Goal: Task Accomplishment & Management: Use online tool/utility

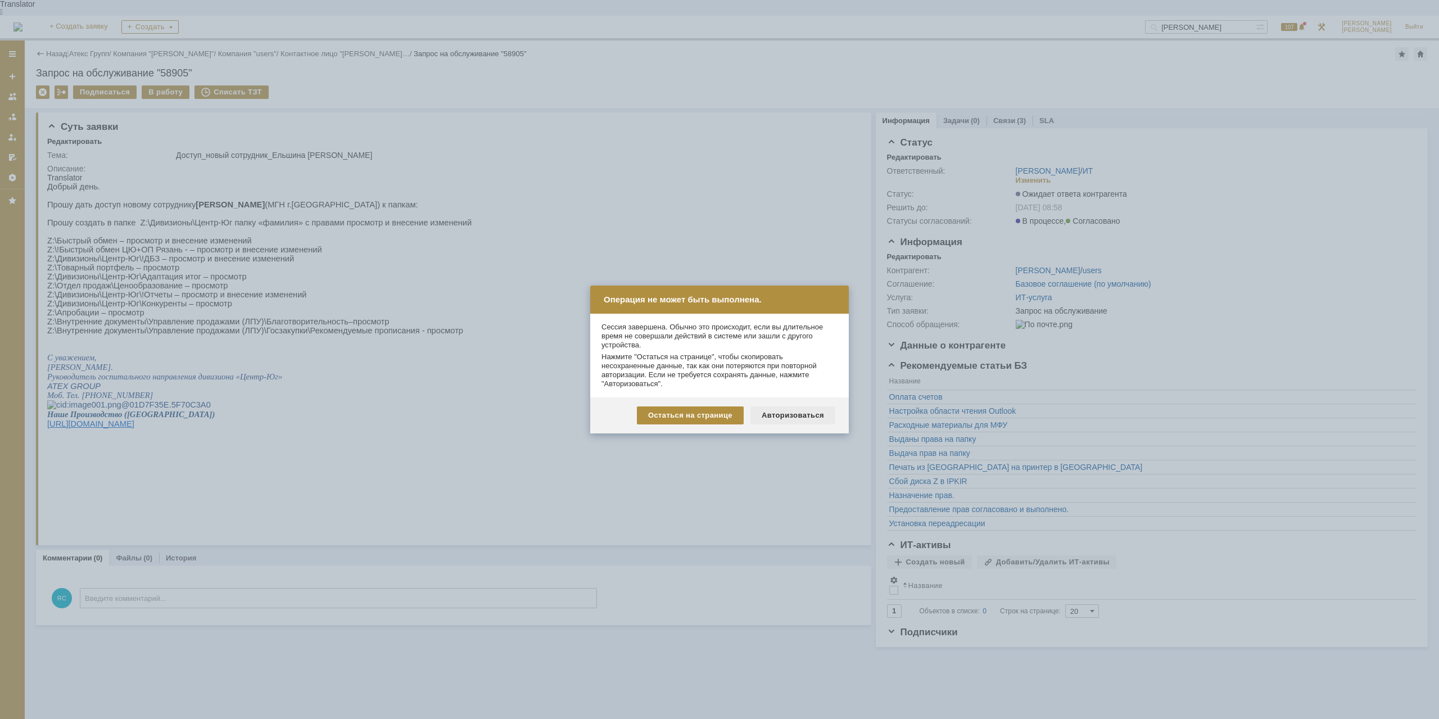
click at [814, 415] on div "Авторизоваться" at bounding box center [792, 415] width 85 height 18
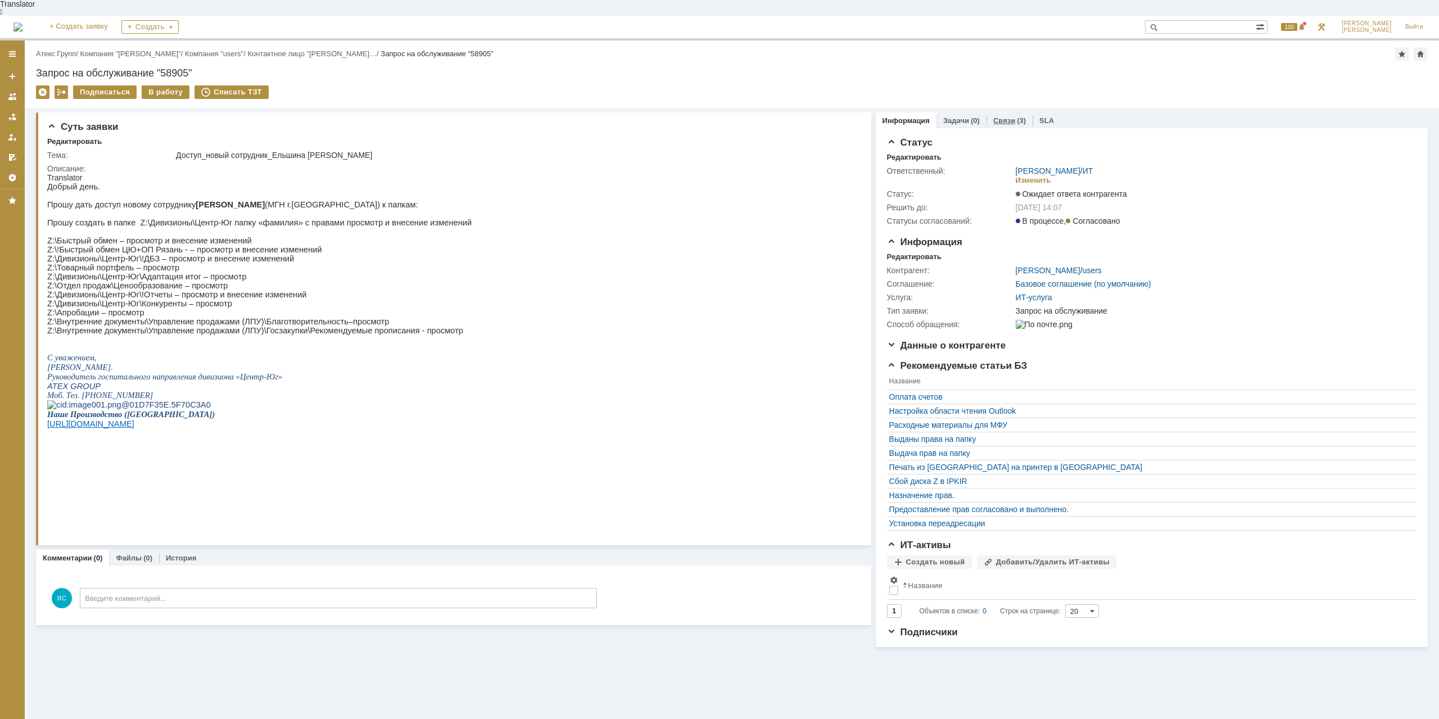
click at [993, 116] on link "Связи" at bounding box center [1004, 120] width 22 height 8
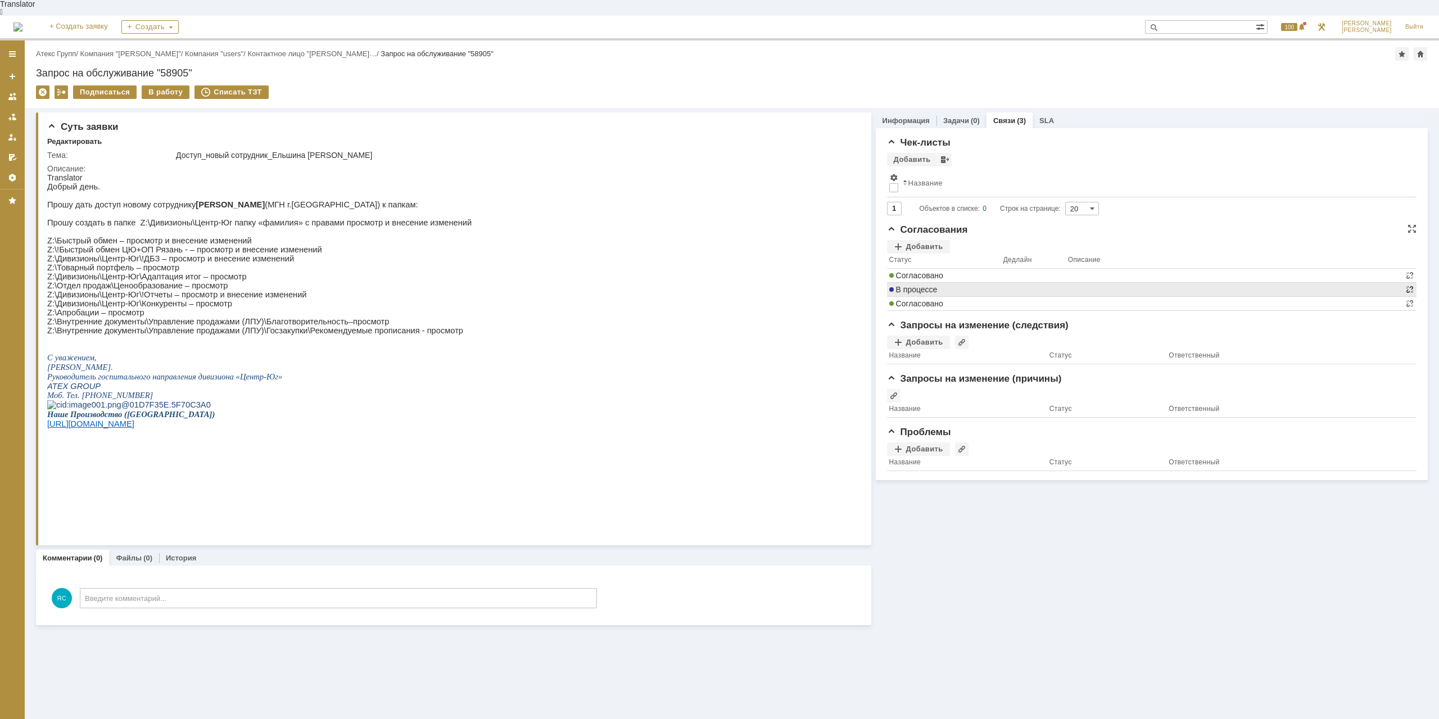
click at [1412, 273] on tbody "Согласовано В процессе Согласовано" at bounding box center [1151, 290] width 529 height 42
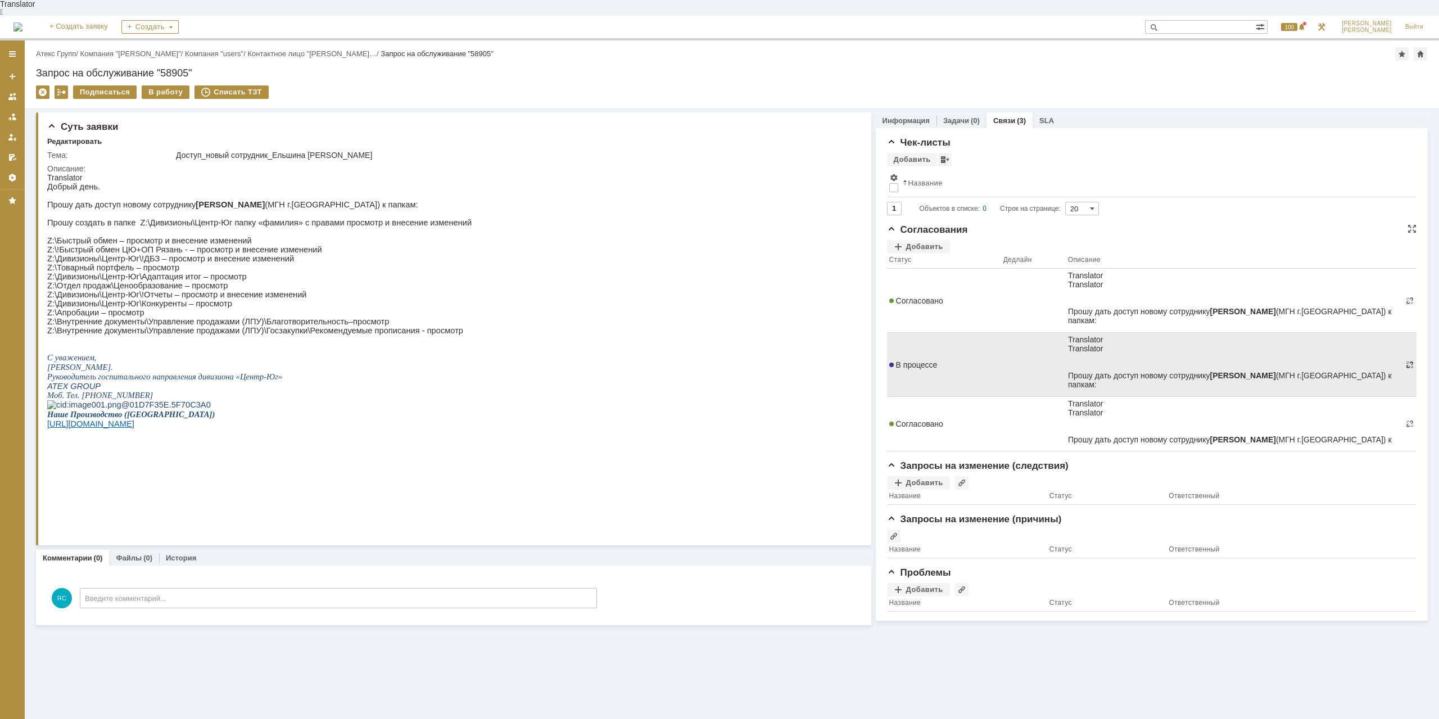
click at [1413, 360] on span at bounding box center [1409, 364] width 9 height 9
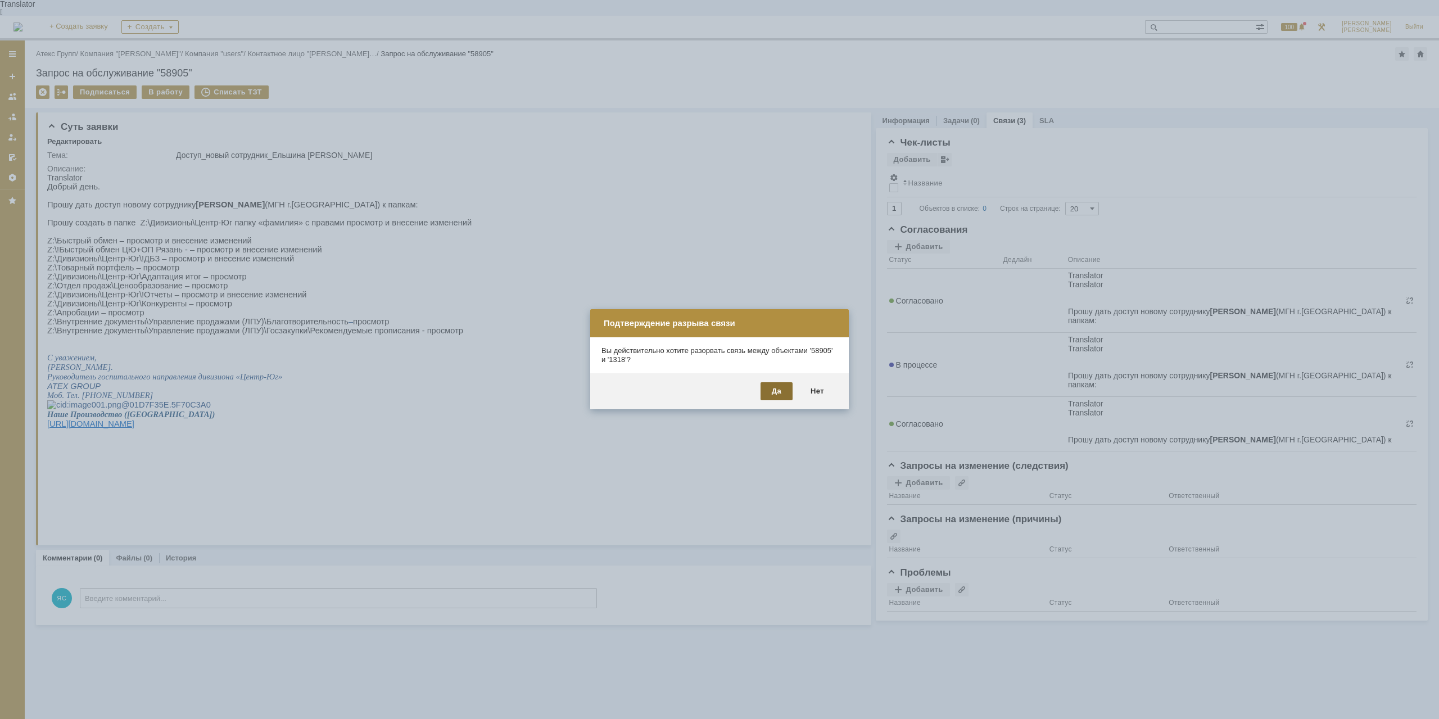
click at [774, 389] on div "Да" at bounding box center [776, 391] width 32 height 18
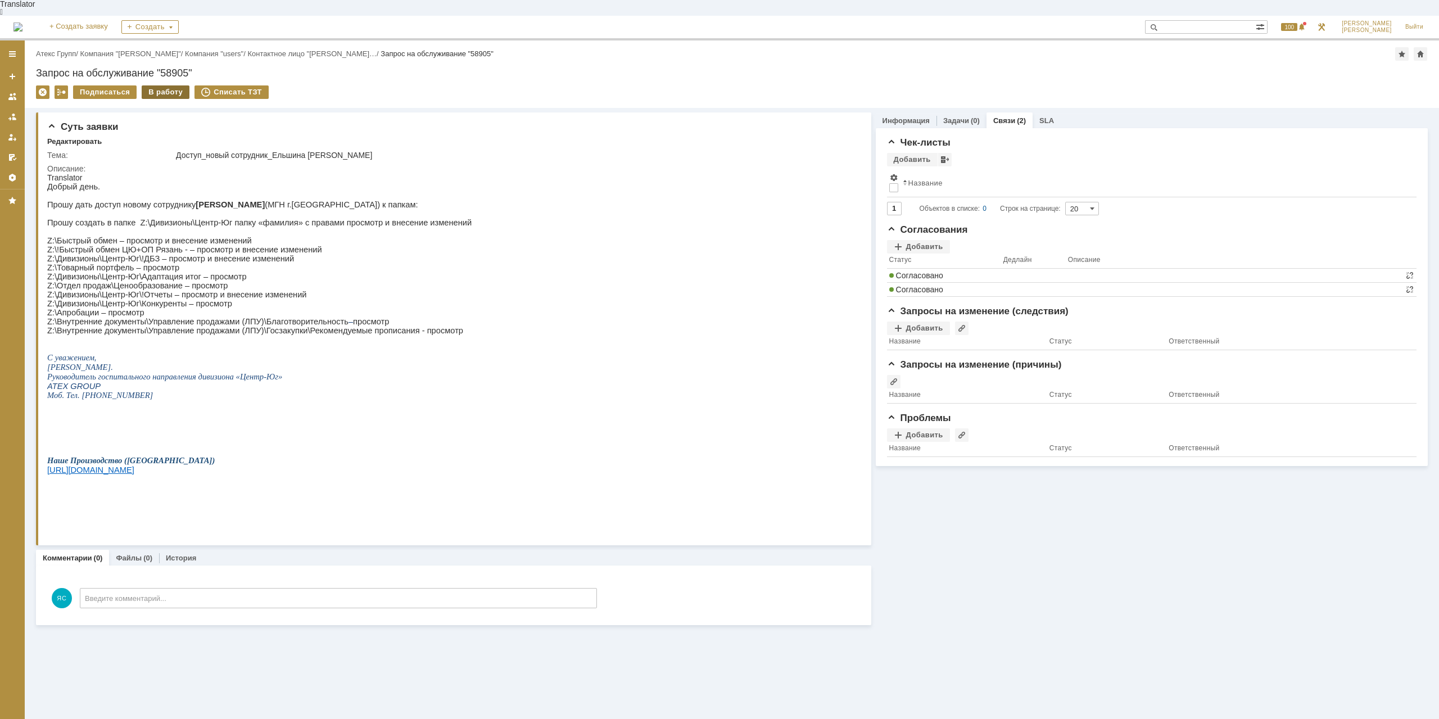
click at [165, 85] on div "В работу" at bounding box center [166, 91] width 48 height 13
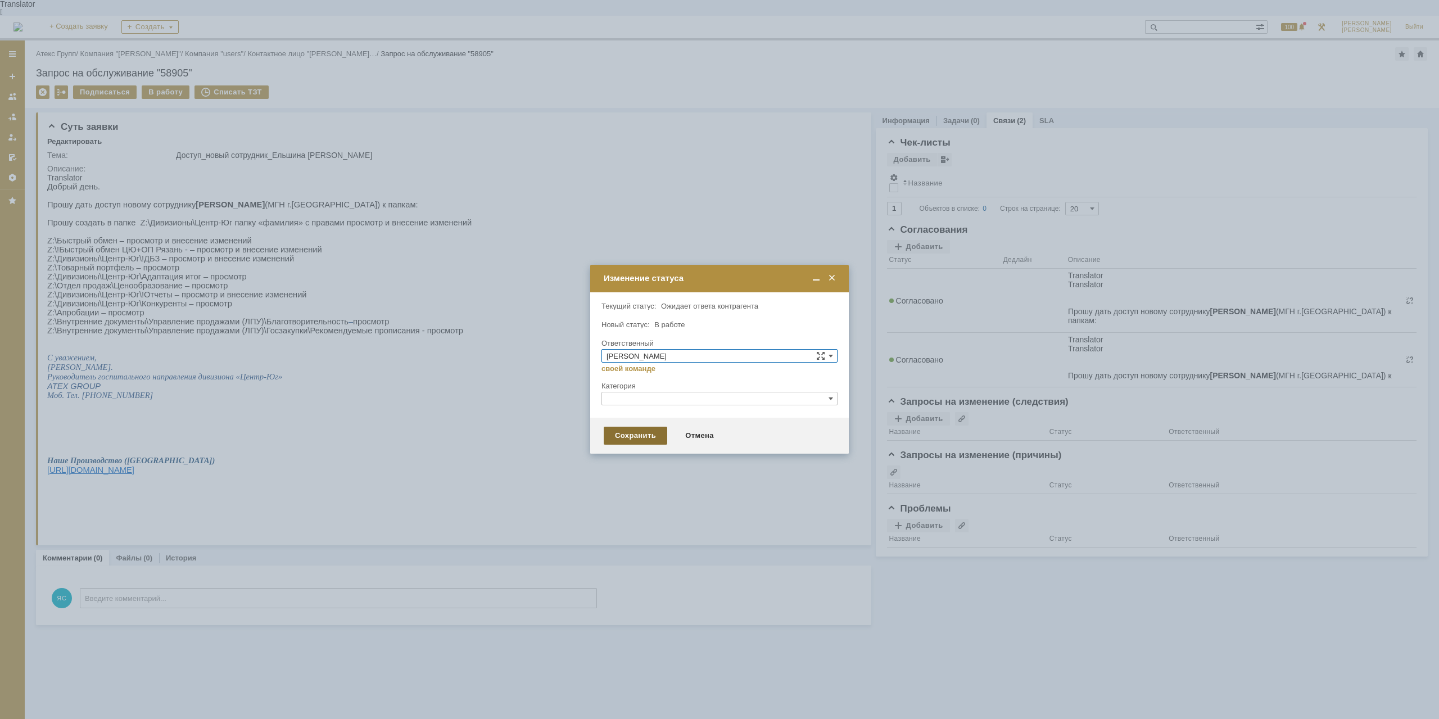
click at [656, 428] on div "Сохранить" at bounding box center [636, 436] width 64 height 18
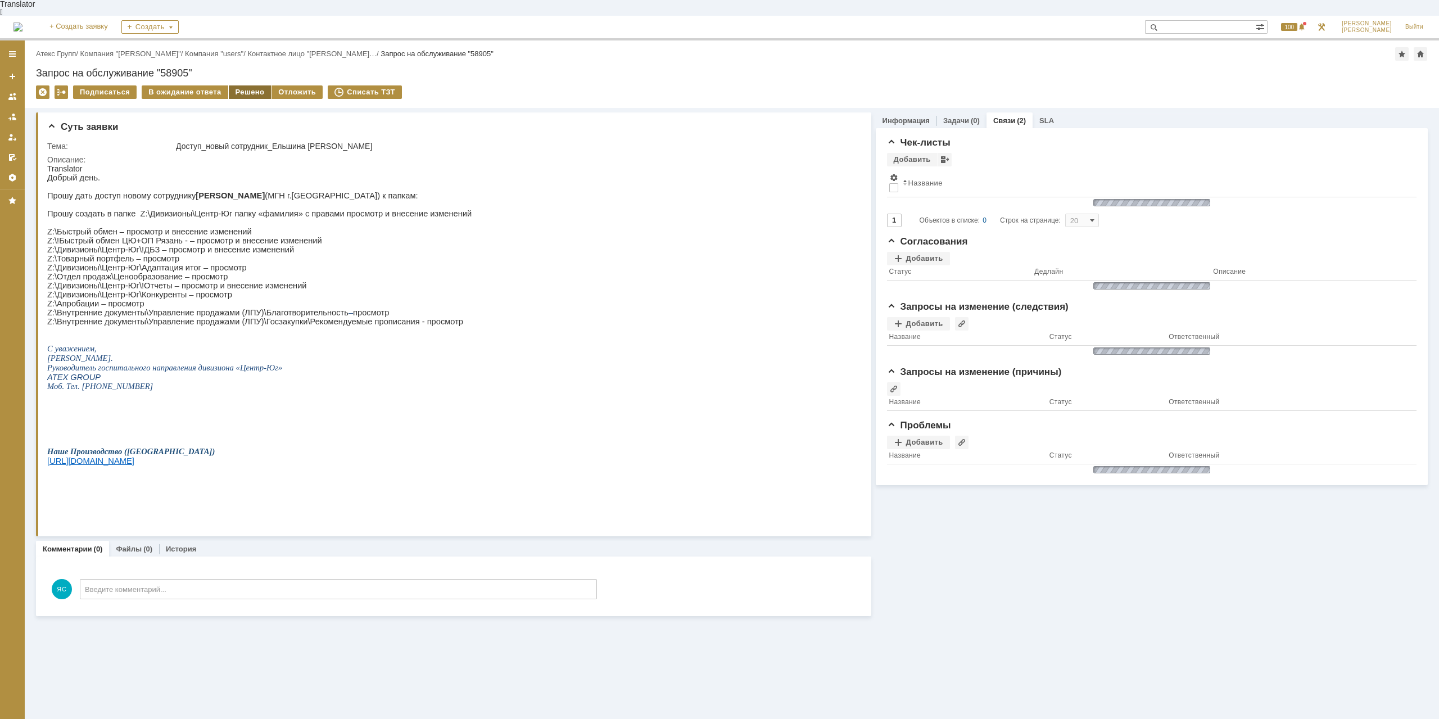
click at [247, 85] on div "Решено" at bounding box center [250, 91] width 43 height 13
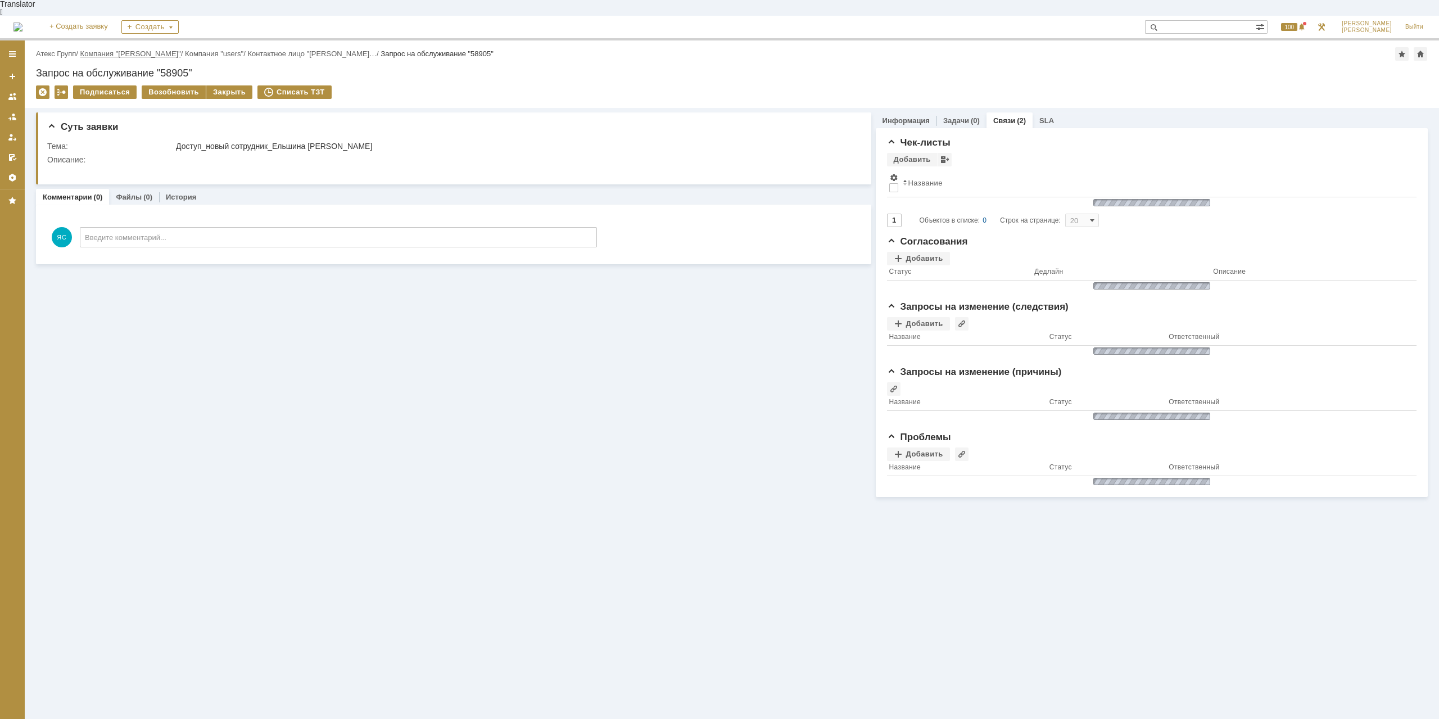
click at [112, 49] on link "Компания "[PERSON_NAME]"" at bounding box center [130, 53] width 101 height 8
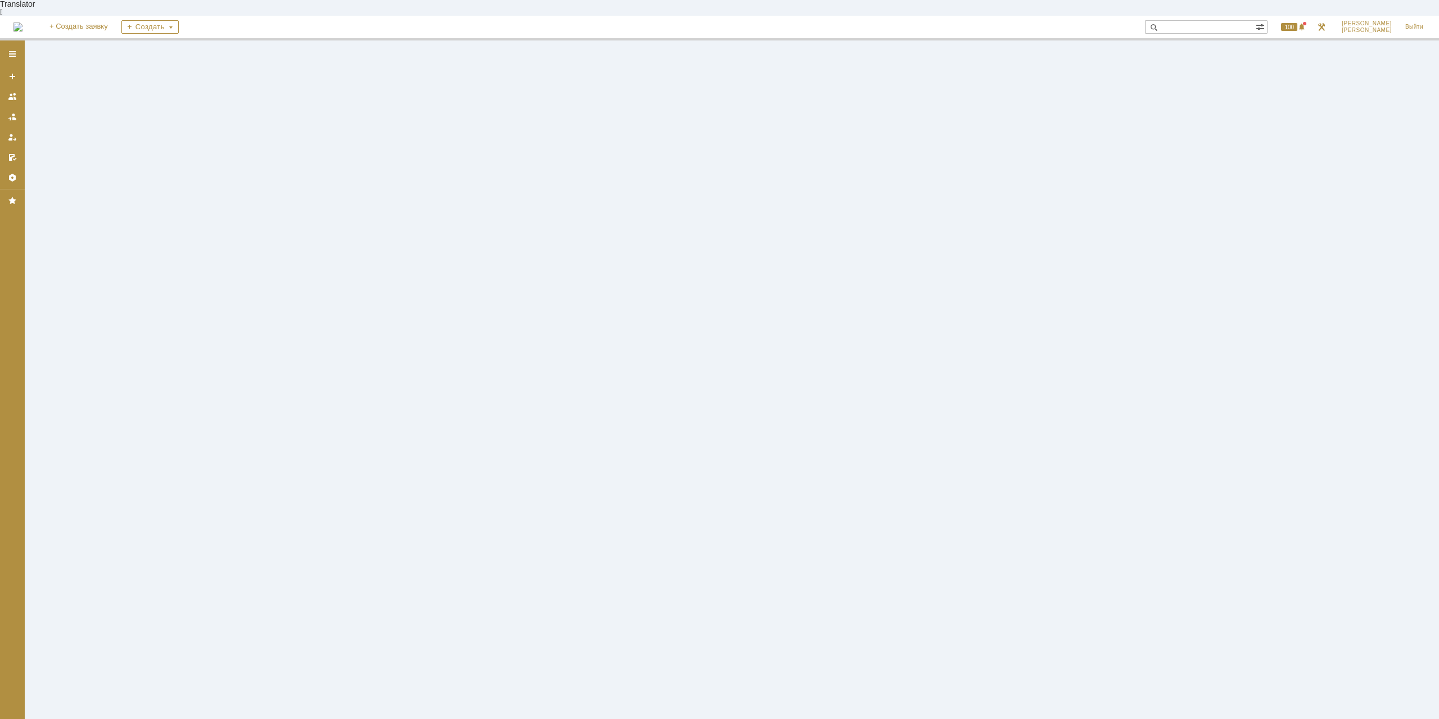
click at [112, 40] on div at bounding box center [732, 387] width 1414 height 694
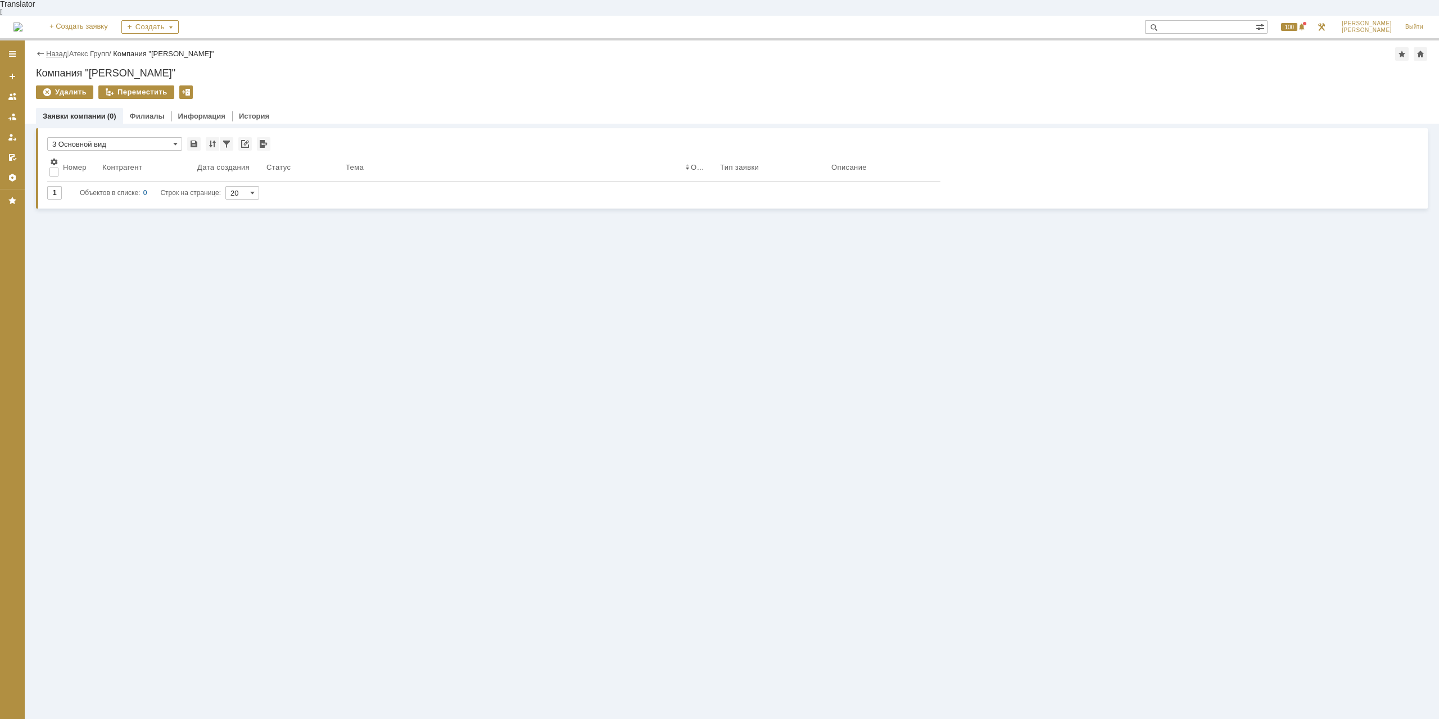
click at [64, 49] on link "Назад" at bounding box center [56, 53] width 21 height 8
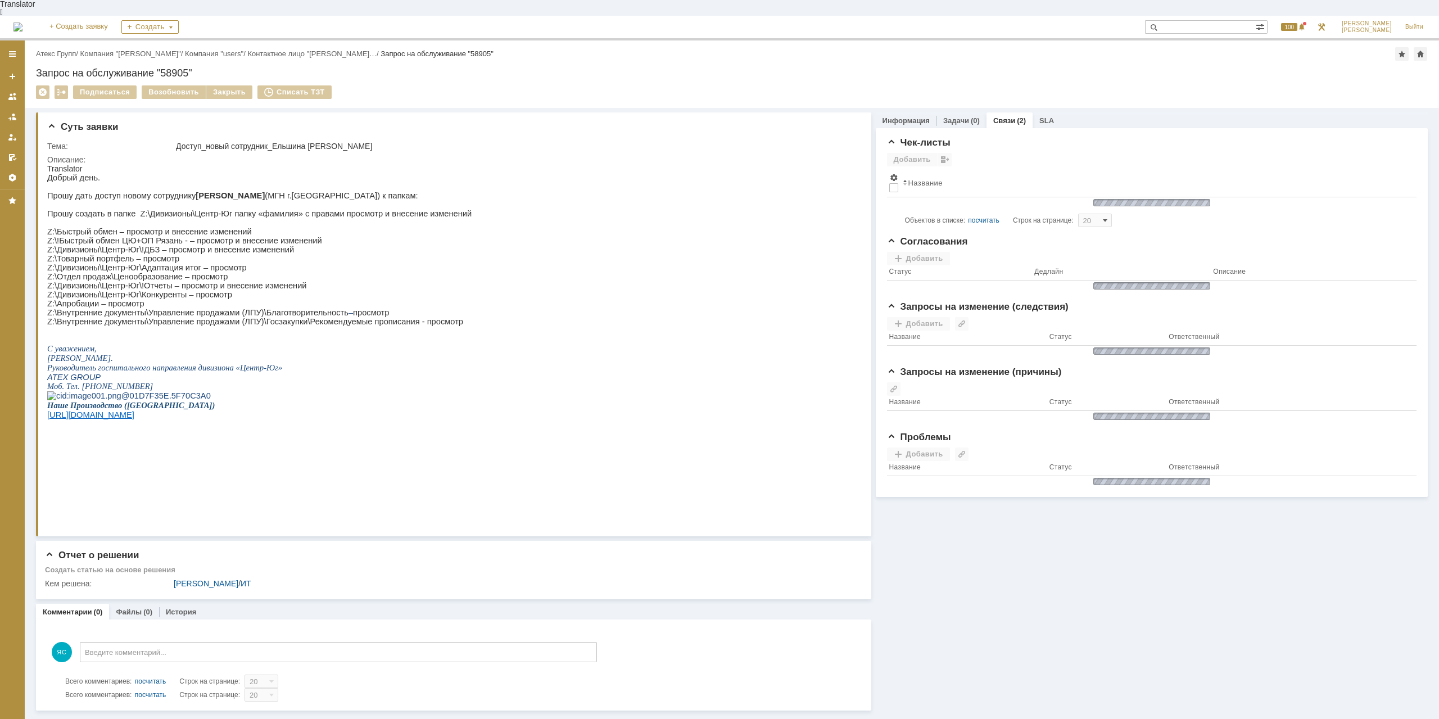
click at [69, 45] on div "Назад | Атекс Групп / Компания "PETE" / Компания "users" / Контактное лицо "Кат…" at bounding box center [732, 73] width 1414 height 67
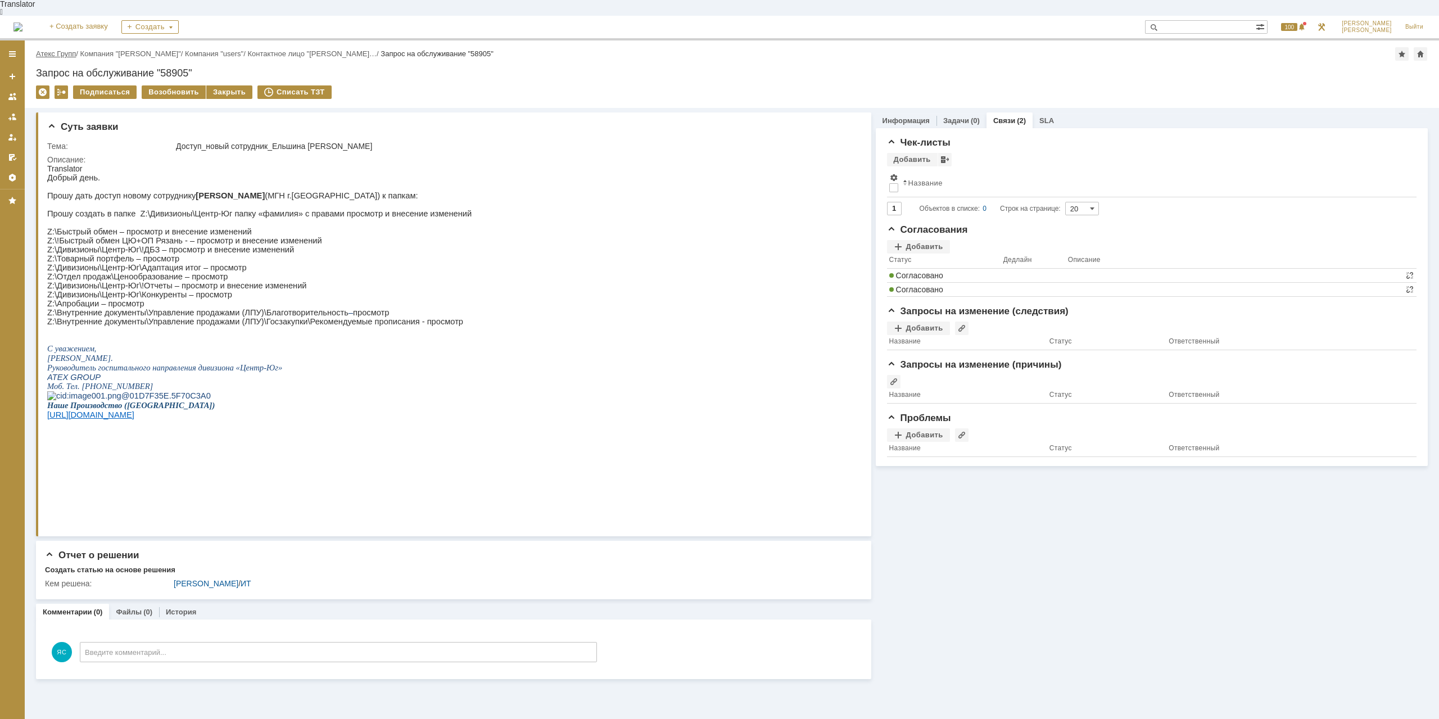
click at [67, 49] on link "Атекс Групп" at bounding box center [56, 53] width 40 height 8
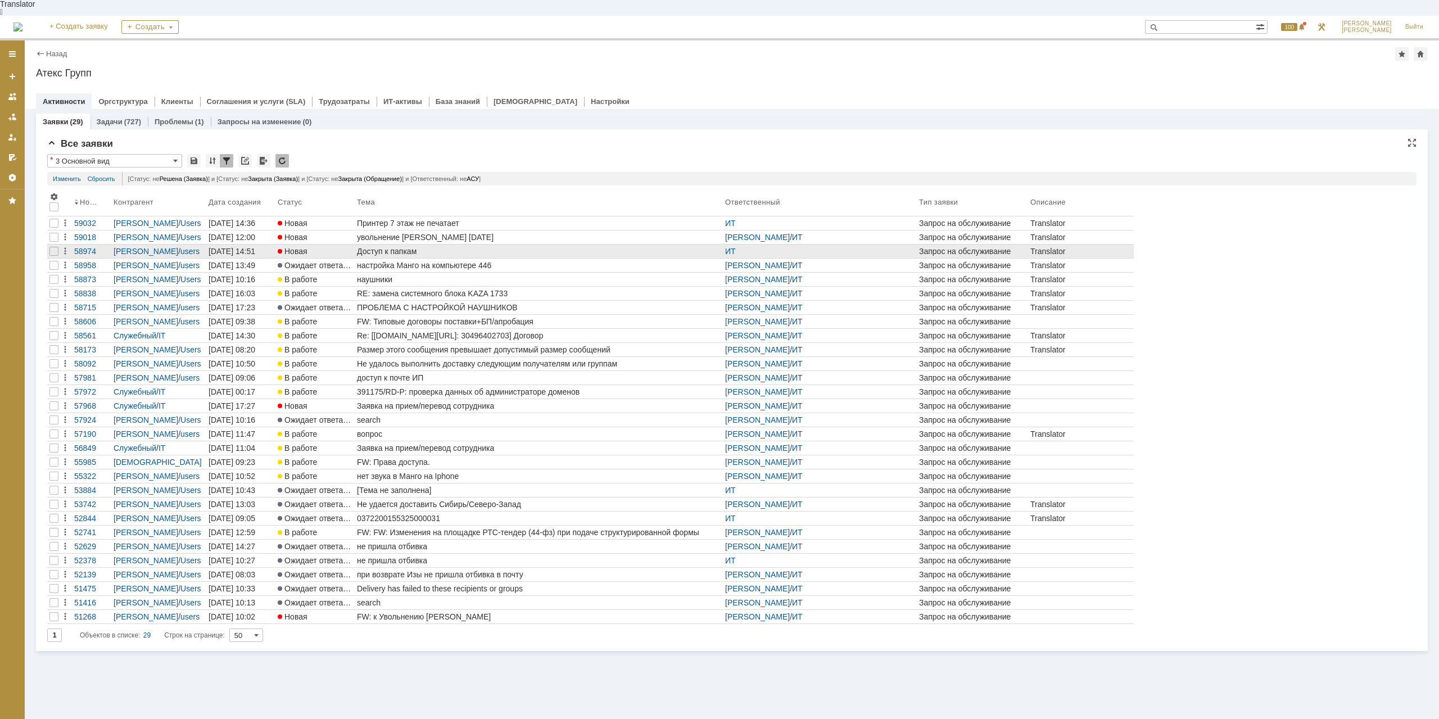
click at [409, 247] on div "Доступ к папкам" at bounding box center [539, 251] width 364 height 9
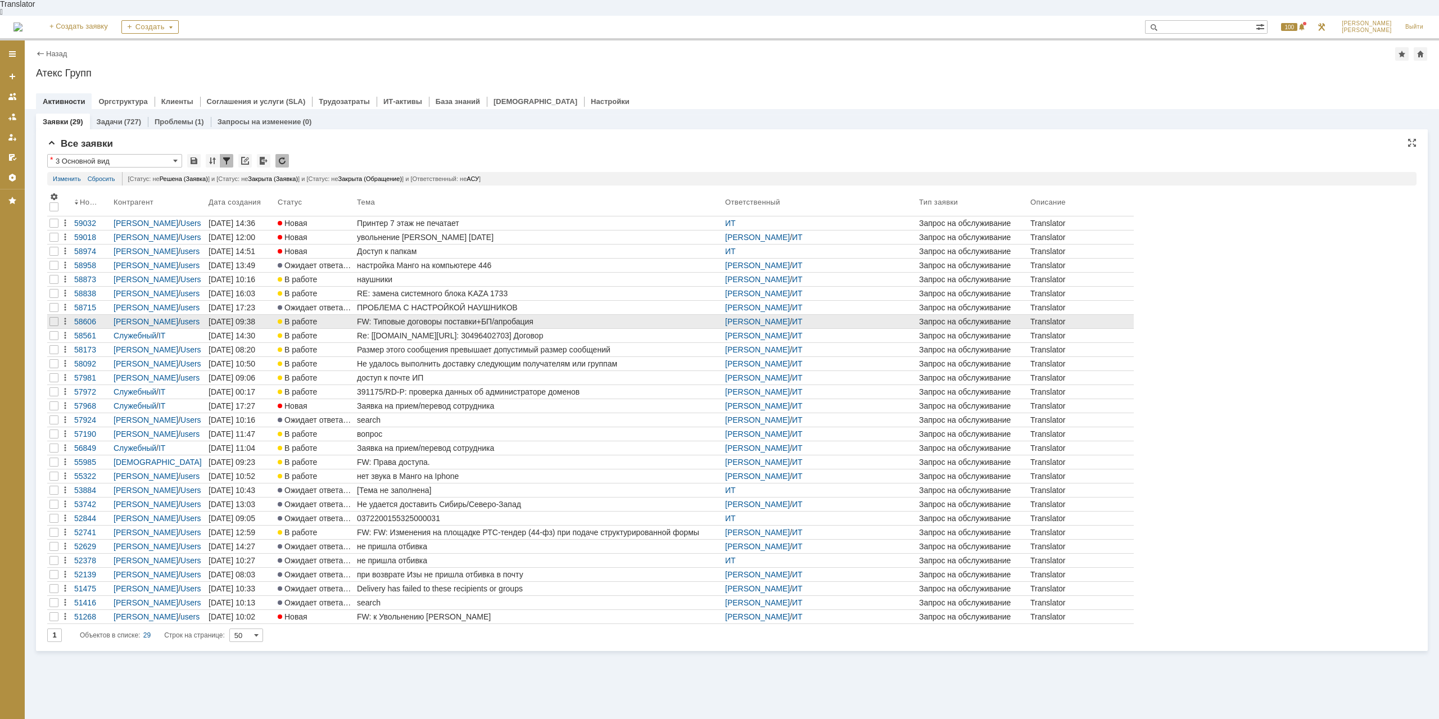
click at [476, 317] on div "FW: Типовые договоры поставки+БП/апробация" at bounding box center [539, 321] width 364 height 9
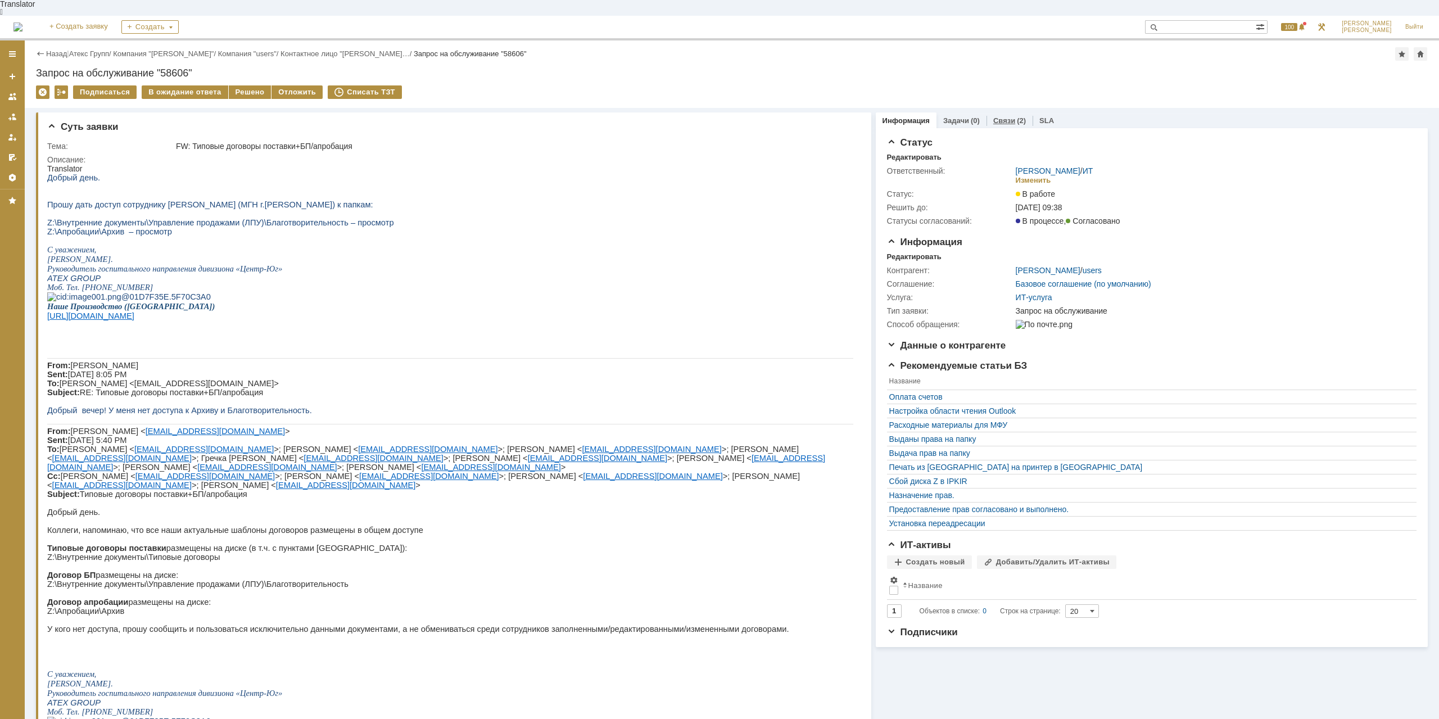
click at [1005, 116] on link "Связи" at bounding box center [1004, 120] width 22 height 8
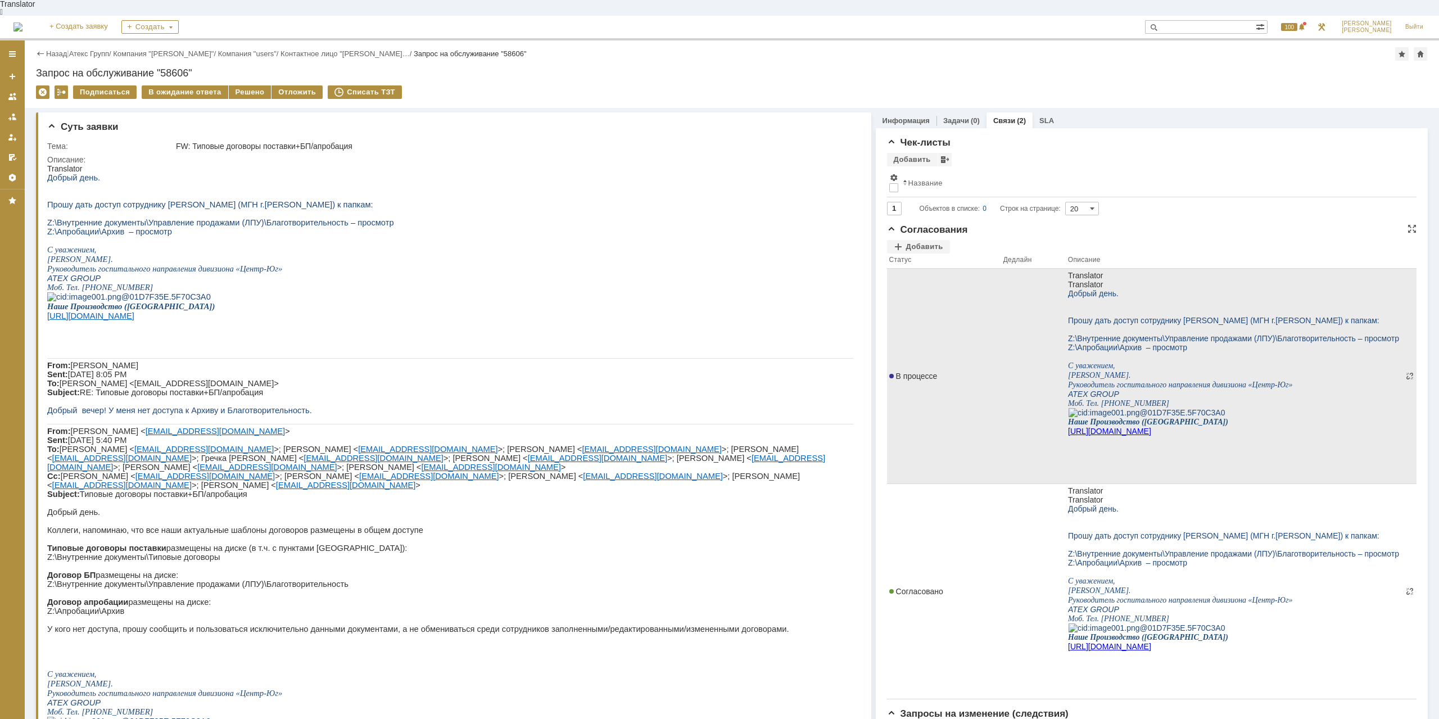
click at [905, 351] on td "В процессе" at bounding box center [944, 376] width 114 height 215
click at [915, 371] on span "В процессе" at bounding box center [913, 375] width 48 height 9
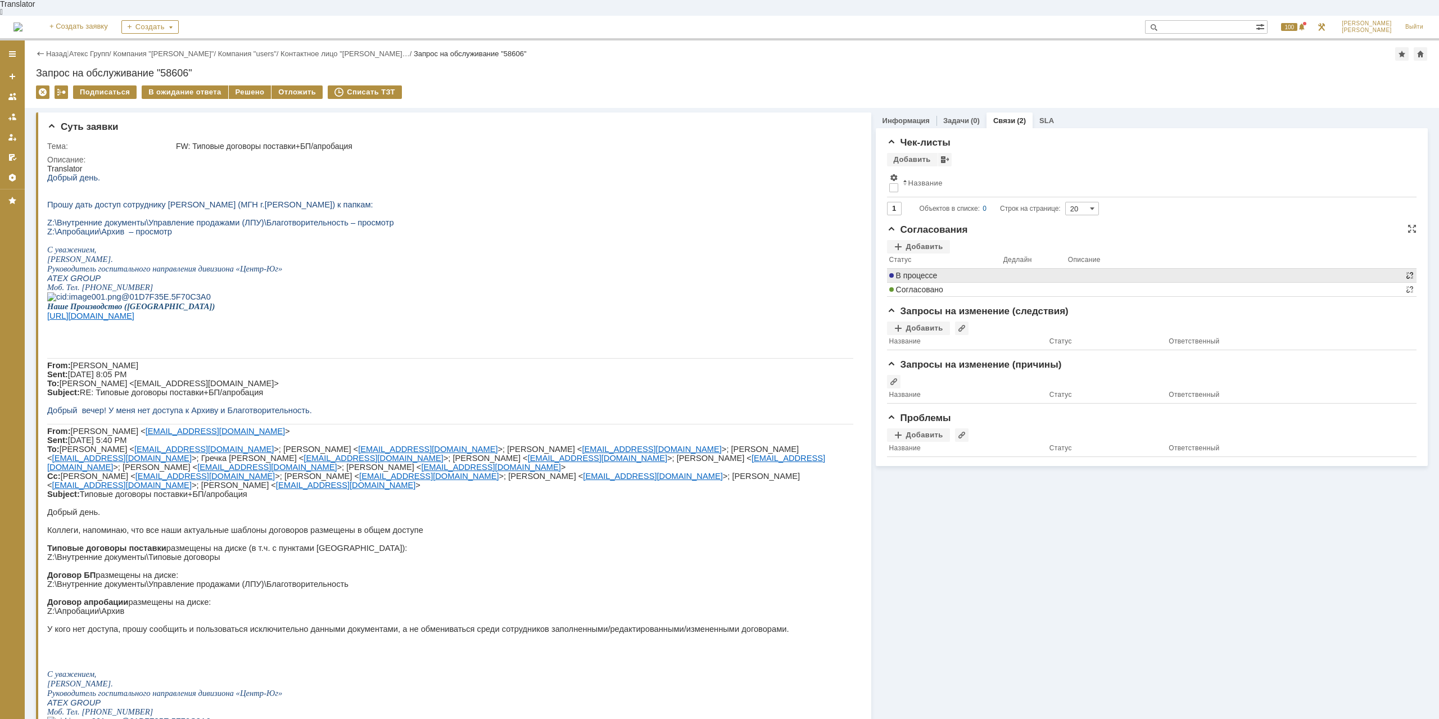
click at [1407, 269] on td at bounding box center [1409, 276] width 13 height 14
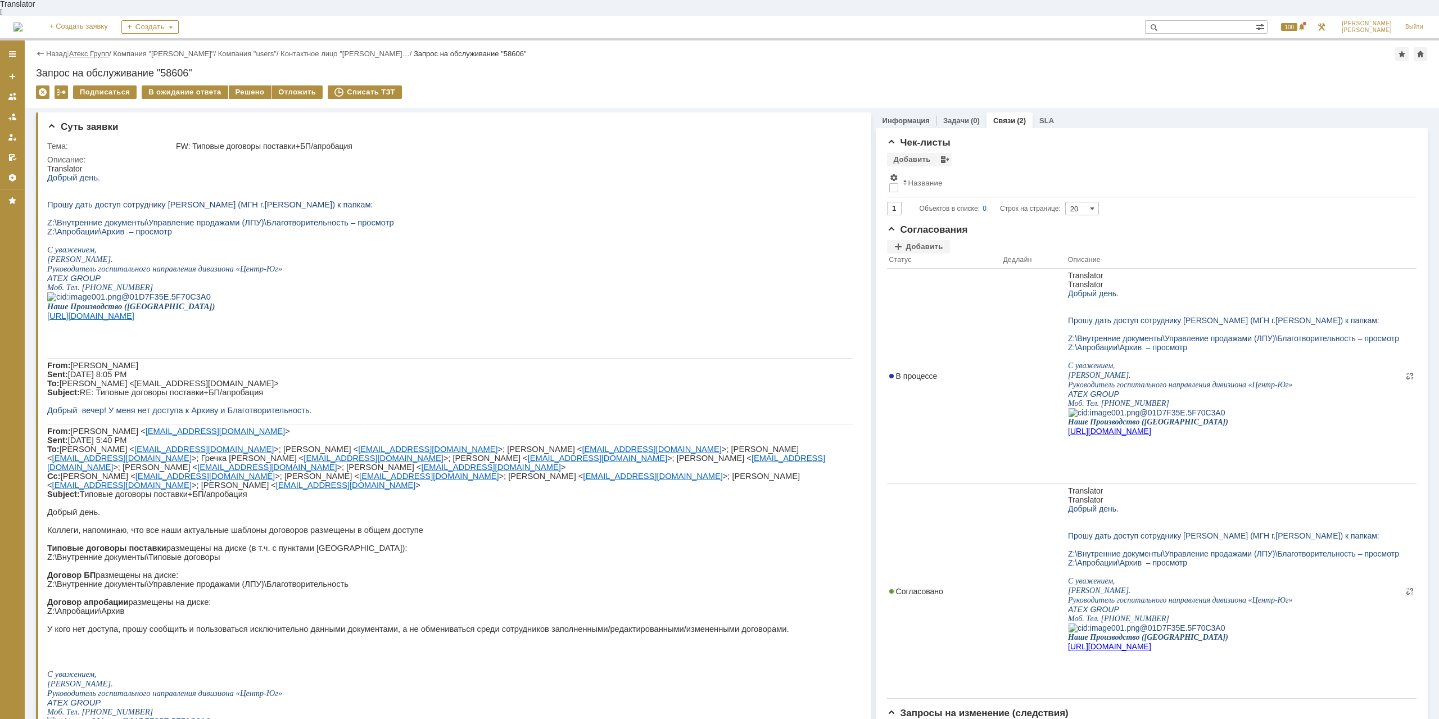
click at [103, 49] on link "Атекс Групп" at bounding box center [89, 53] width 40 height 8
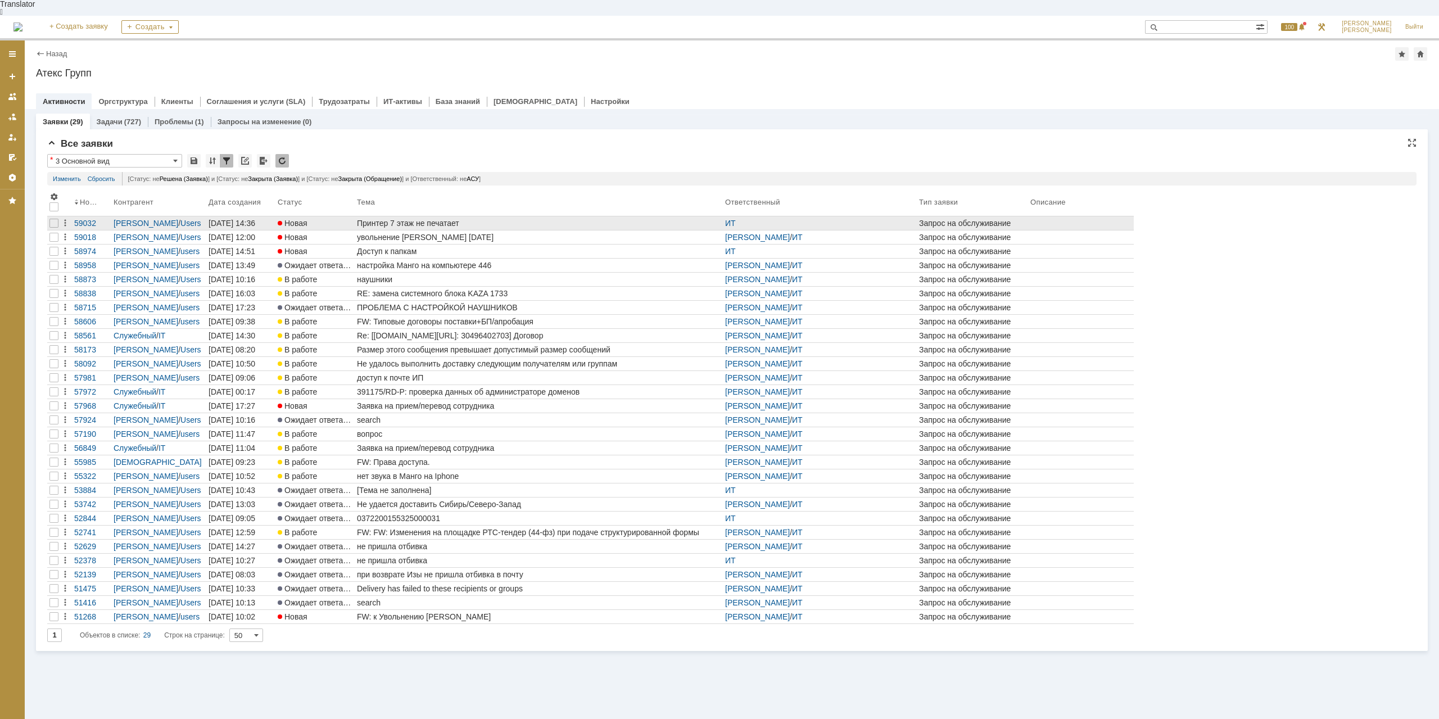
click at [391, 219] on div "Принтер 7 этаж не печатает" at bounding box center [539, 223] width 364 height 9
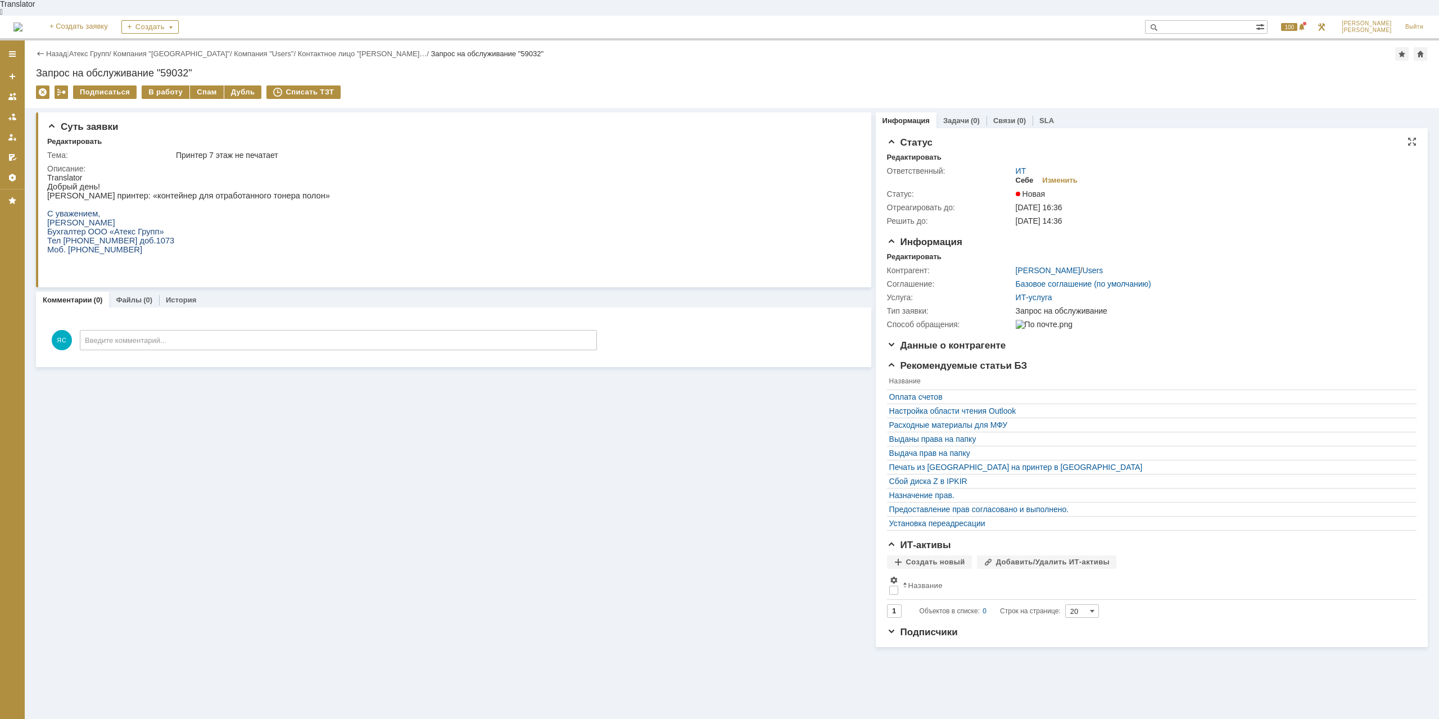
drag, startPoint x: 1026, startPoint y: 165, endPoint x: 750, endPoint y: 89, distance: 286.9
click at [1026, 176] on div "Себе" at bounding box center [1024, 180] width 18 height 9
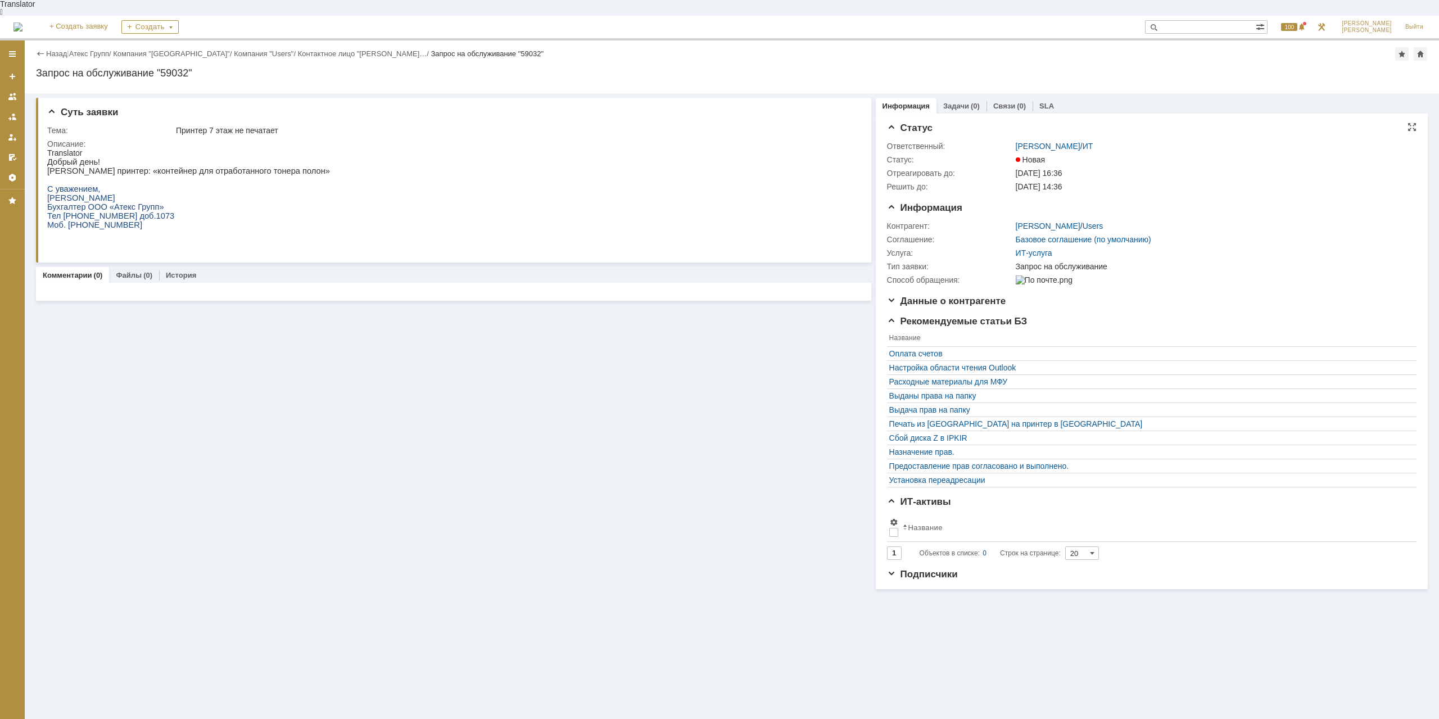
click at [103, 47] on div "Назад | Атекс Групп / Компания "Moscow" / Компания "Users" / Контактное лицо "К…" at bounding box center [731, 53] width 1391 height 13
click at [102, 49] on link "Атекс Групп" at bounding box center [89, 53] width 40 height 8
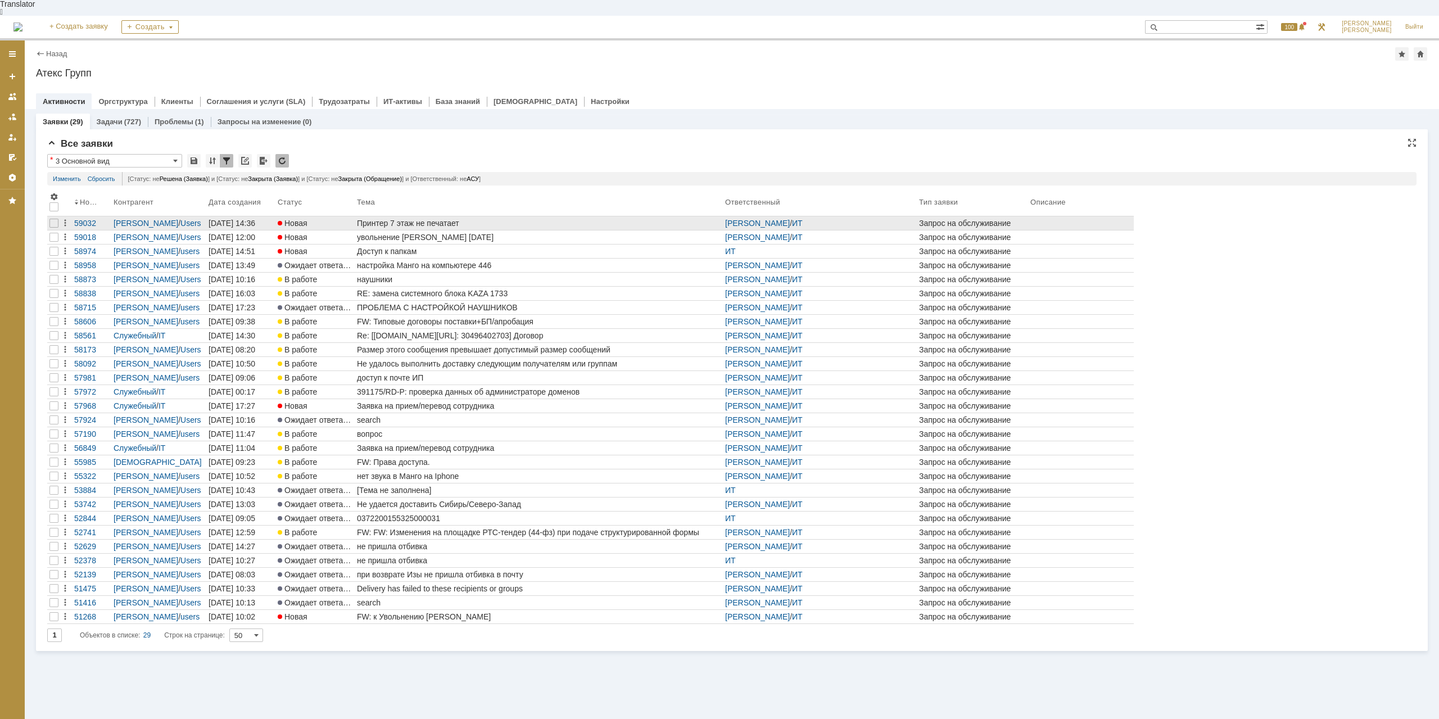
click at [423, 219] on div "Принтер 7 этаж не печатает" at bounding box center [539, 223] width 364 height 9
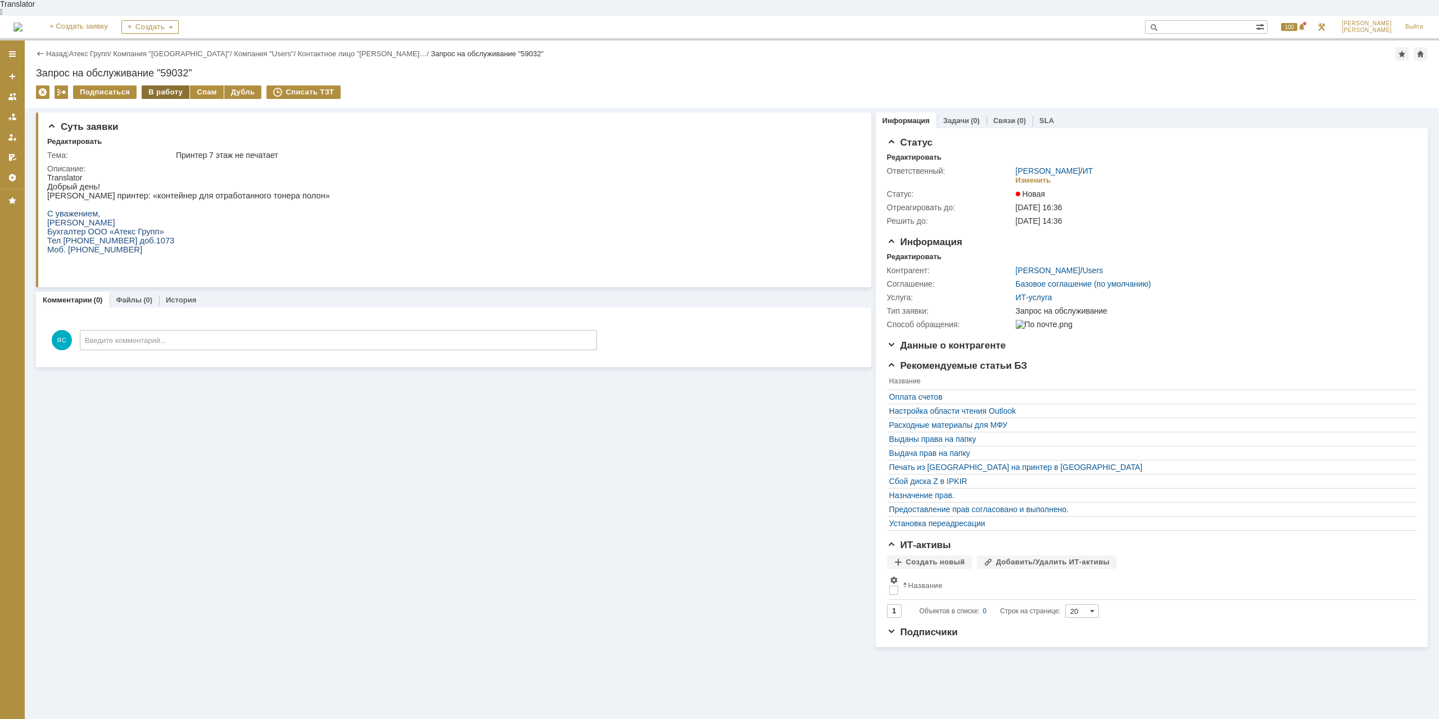
click at [179, 85] on div "В работу" at bounding box center [166, 91] width 48 height 13
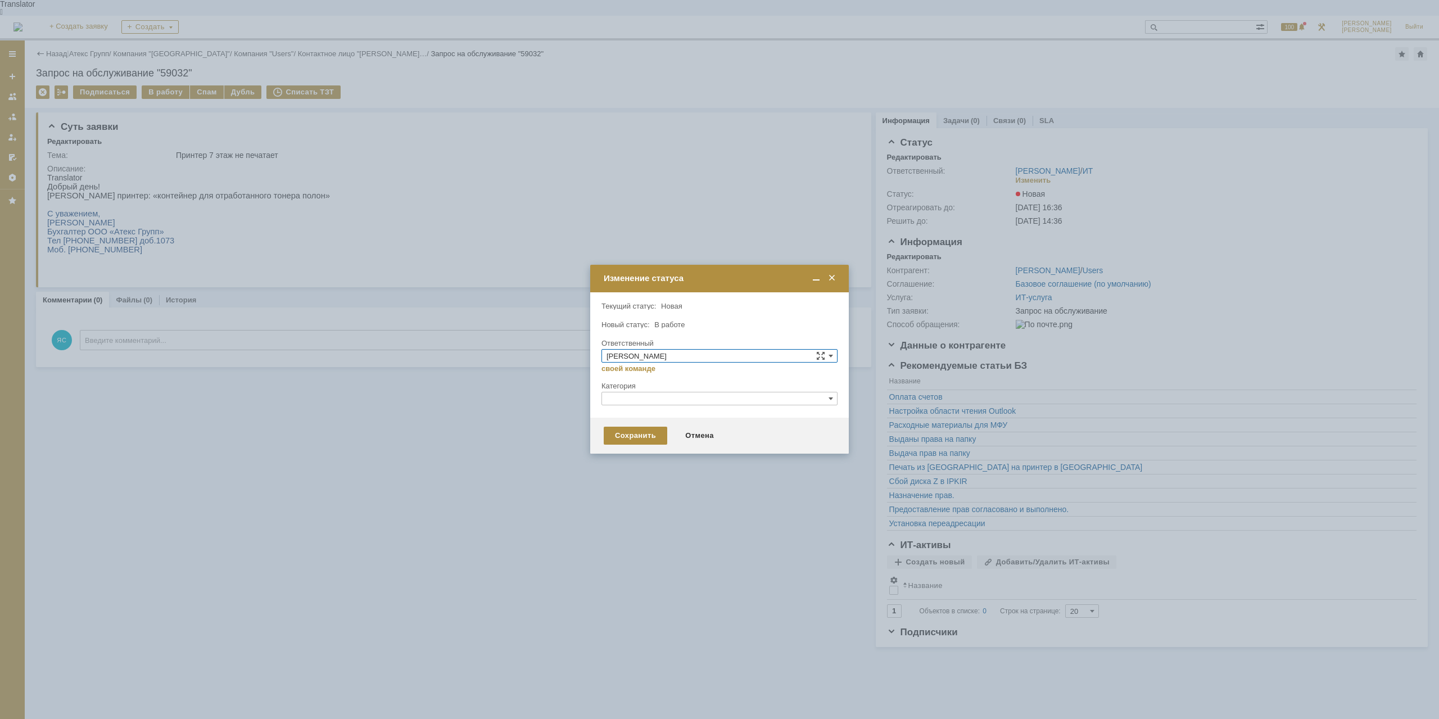
click at [625, 424] on div "Сохранить Отмена" at bounding box center [719, 436] width 259 height 36
click at [627, 430] on div "Сохранить" at bounding box center [636, 436] width 64 height 18
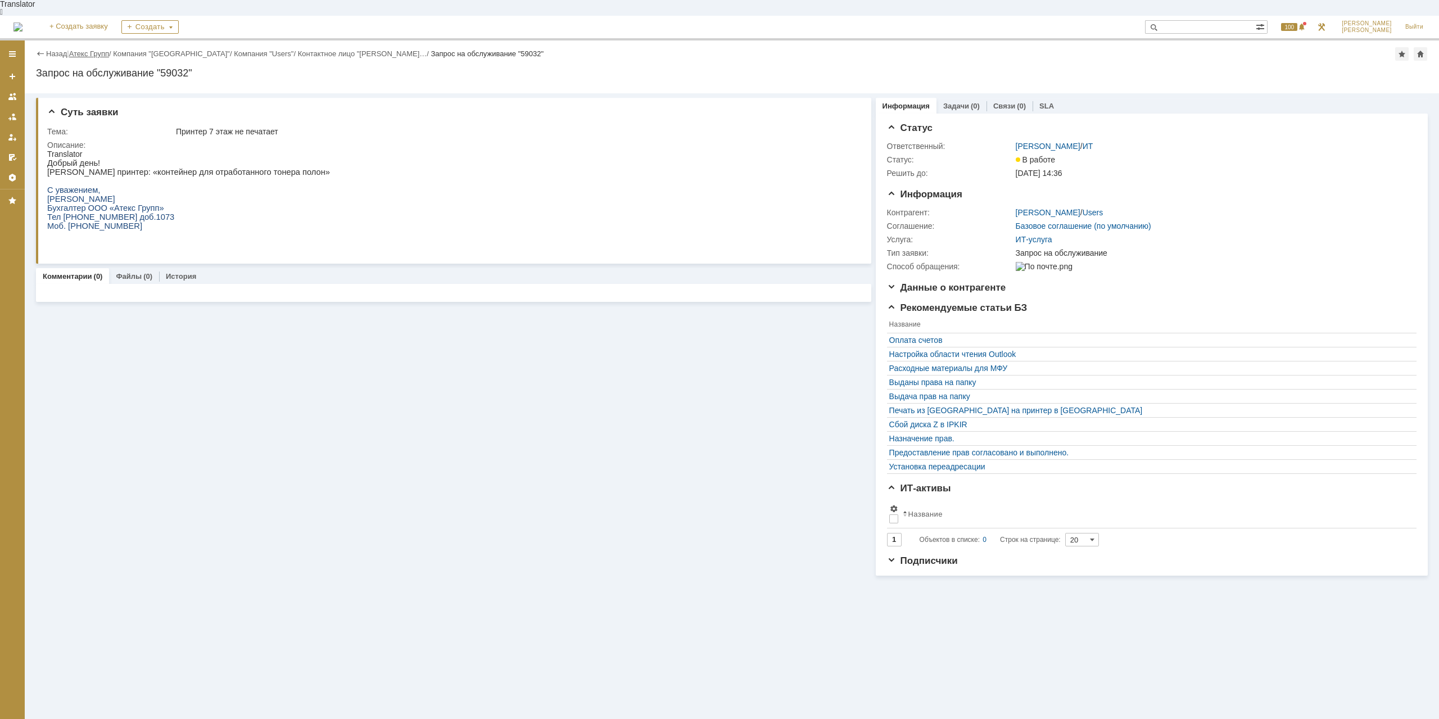
click at [95, 49] on link "Атекс Групп" at bounding box center [89, 53] width 40 height 8
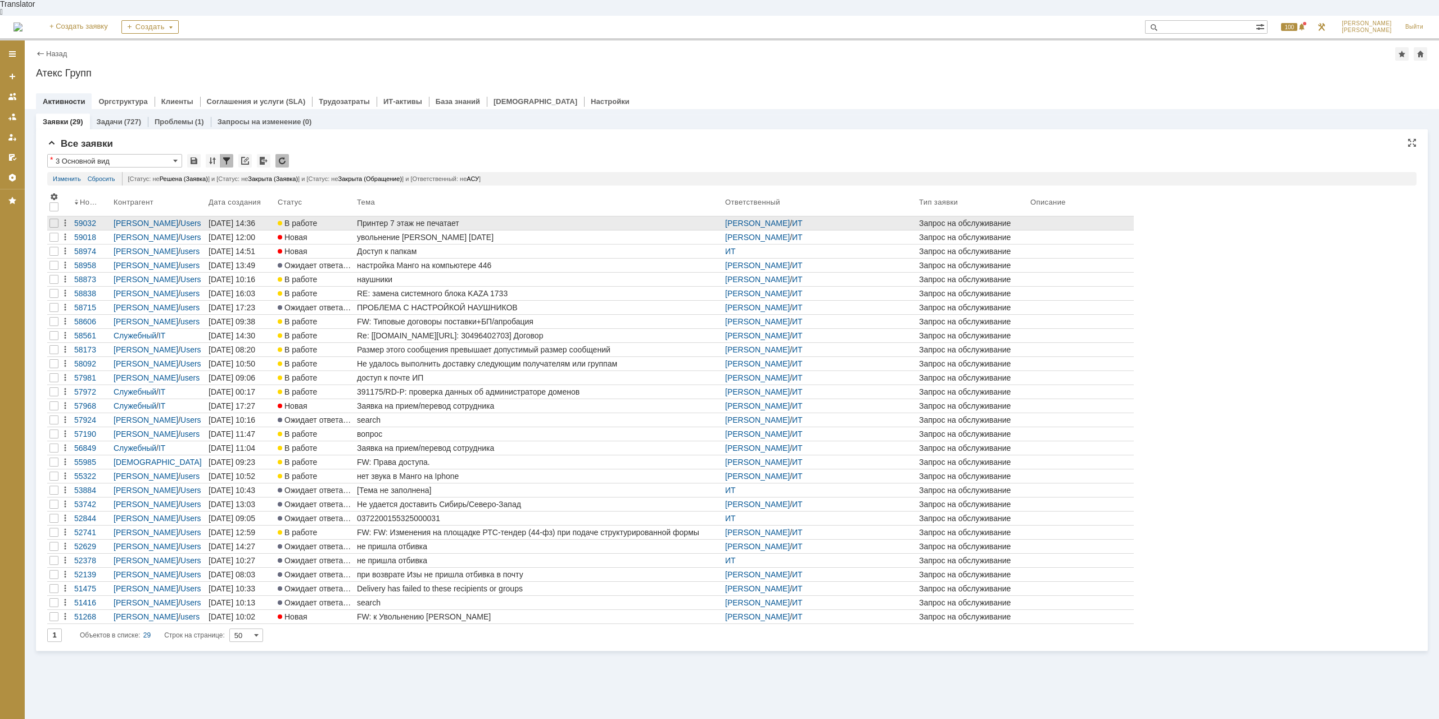
click at [389, 219] on div "Принтер 7 этаж не печатает" at bounding box center [539, 223] width 364 height 9
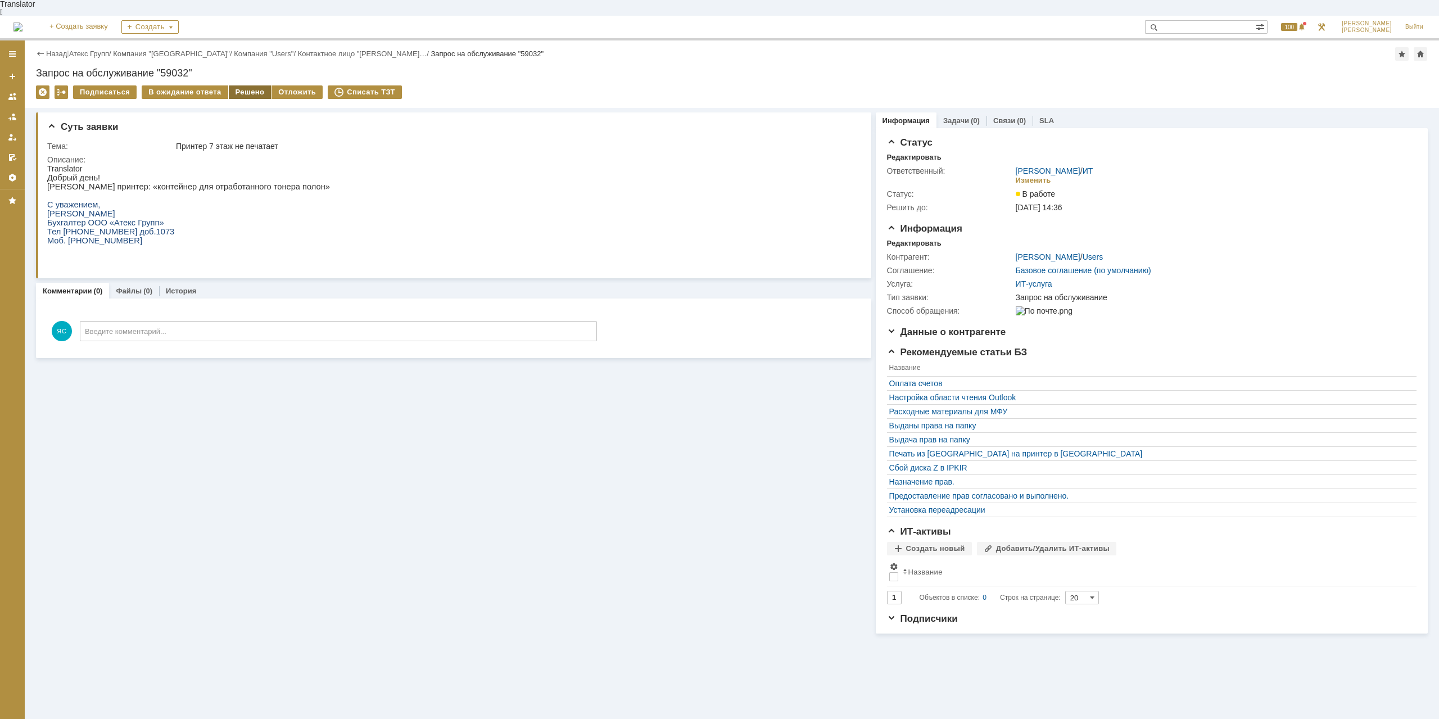
click at [240, 85] on div "Решено" at bounding box center [250, 91] width 43 height 13
